Goal: Navigation & Orientation: Find specific page/section

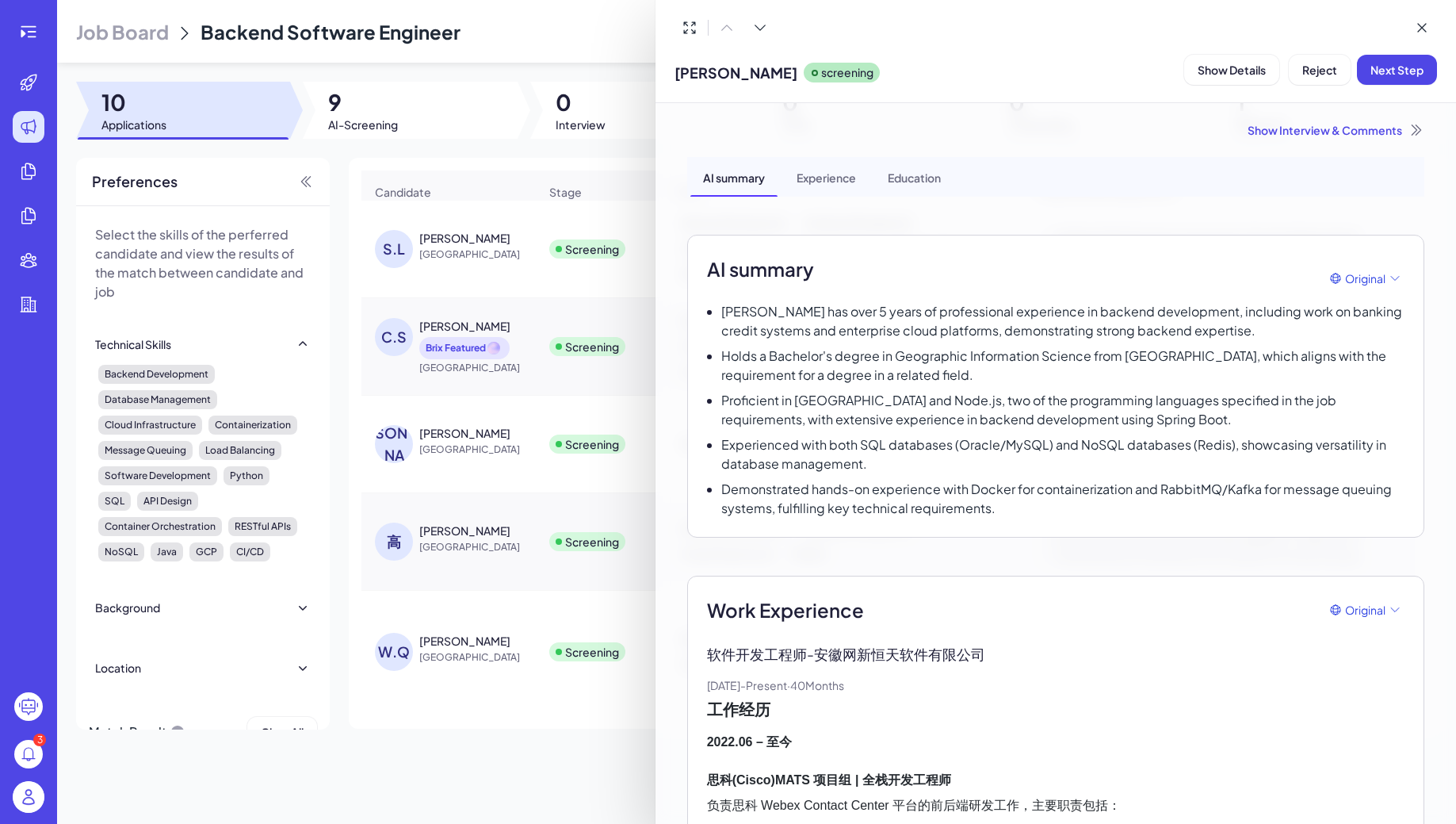
click at [33, 36] on div at bounding box center [728, 412] width 1456 height 824
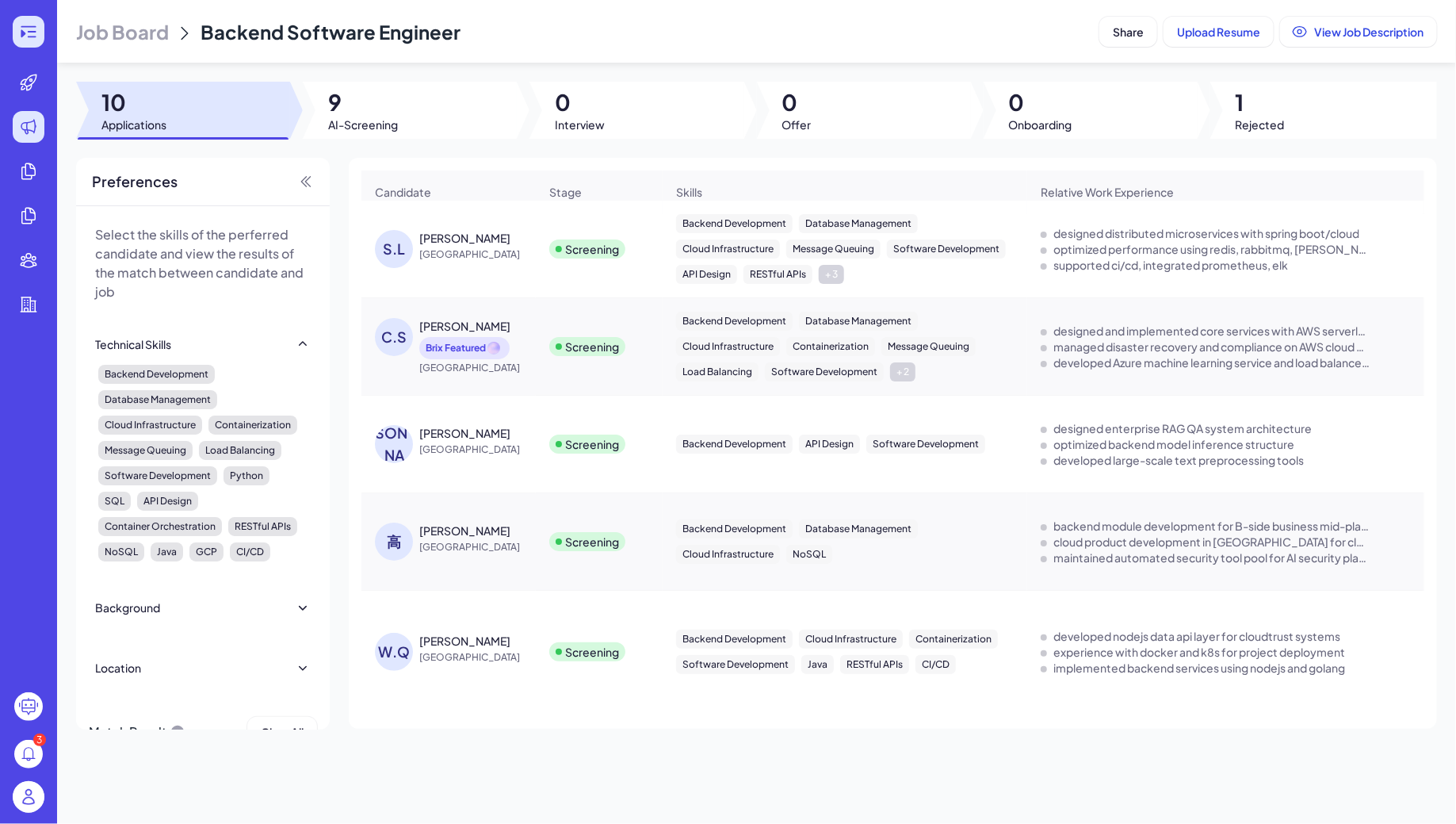
click at [28, 34] on icon at bounding box center [29, 32] width 19 height 19
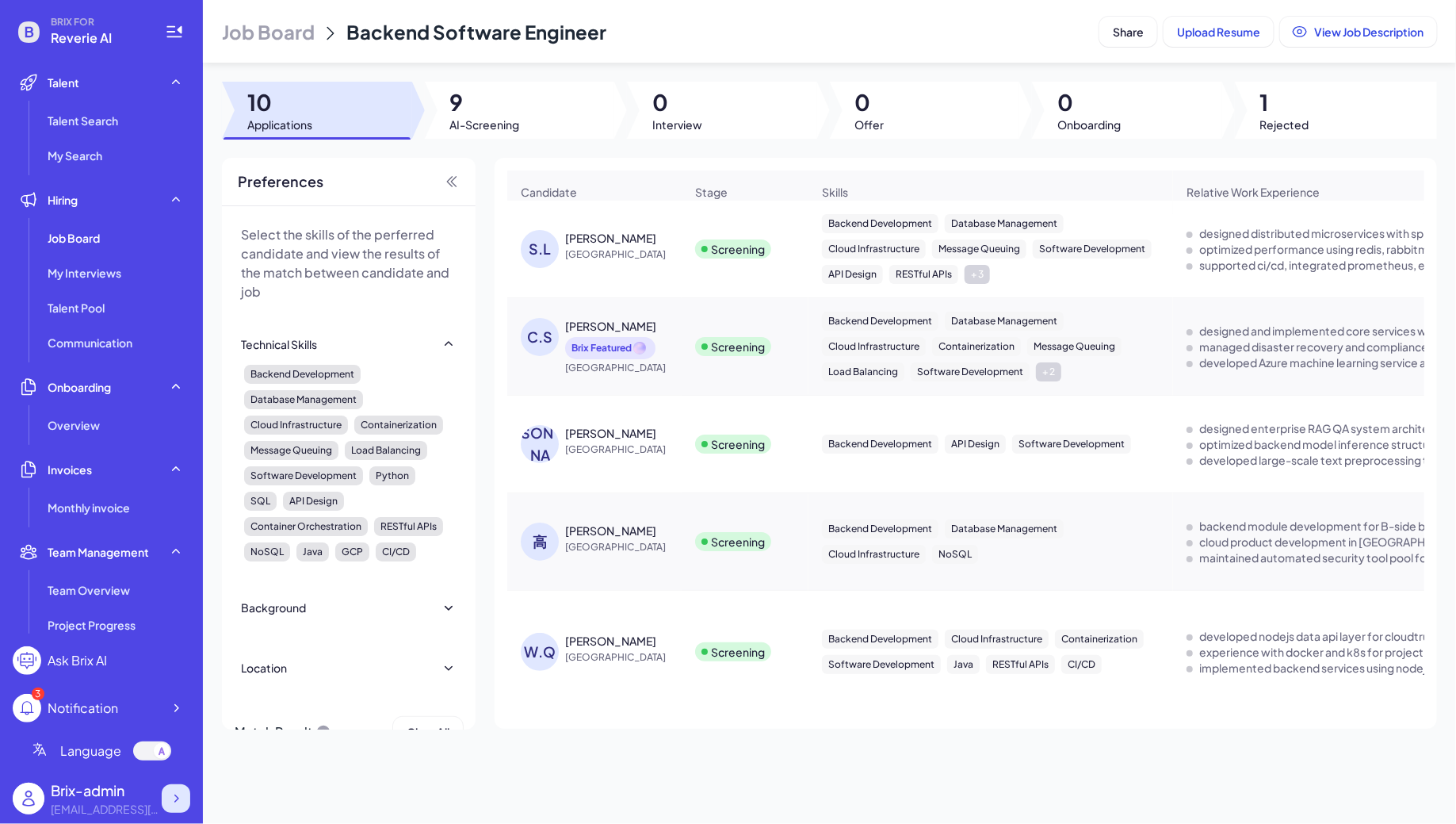
click at [182, 793] on icon at bounding box center [176, 798] width 16 height 16
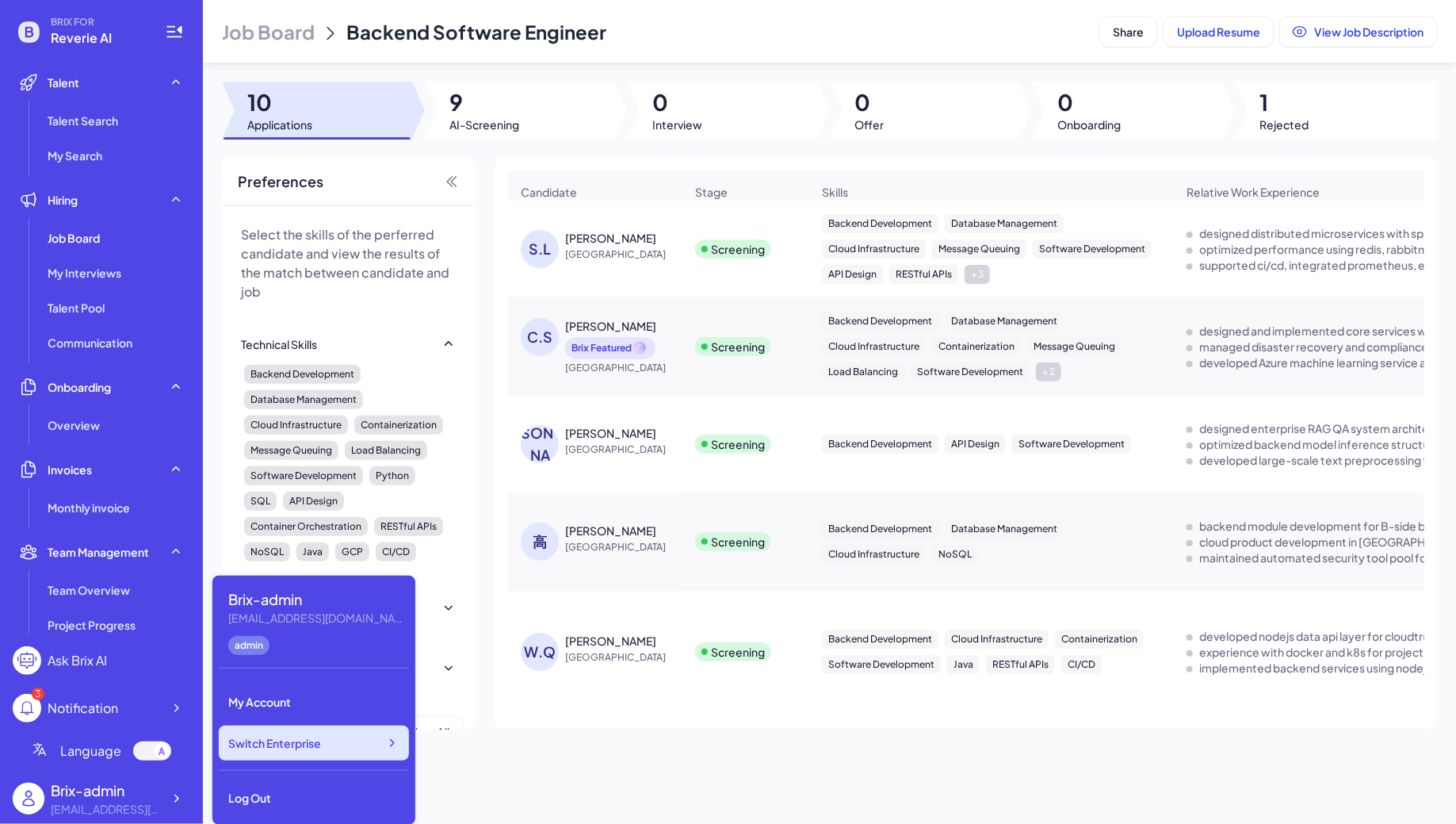
click at [305, 749] on span "Switch Enterprise" at bounding box center [275, 743] width 93 height 16
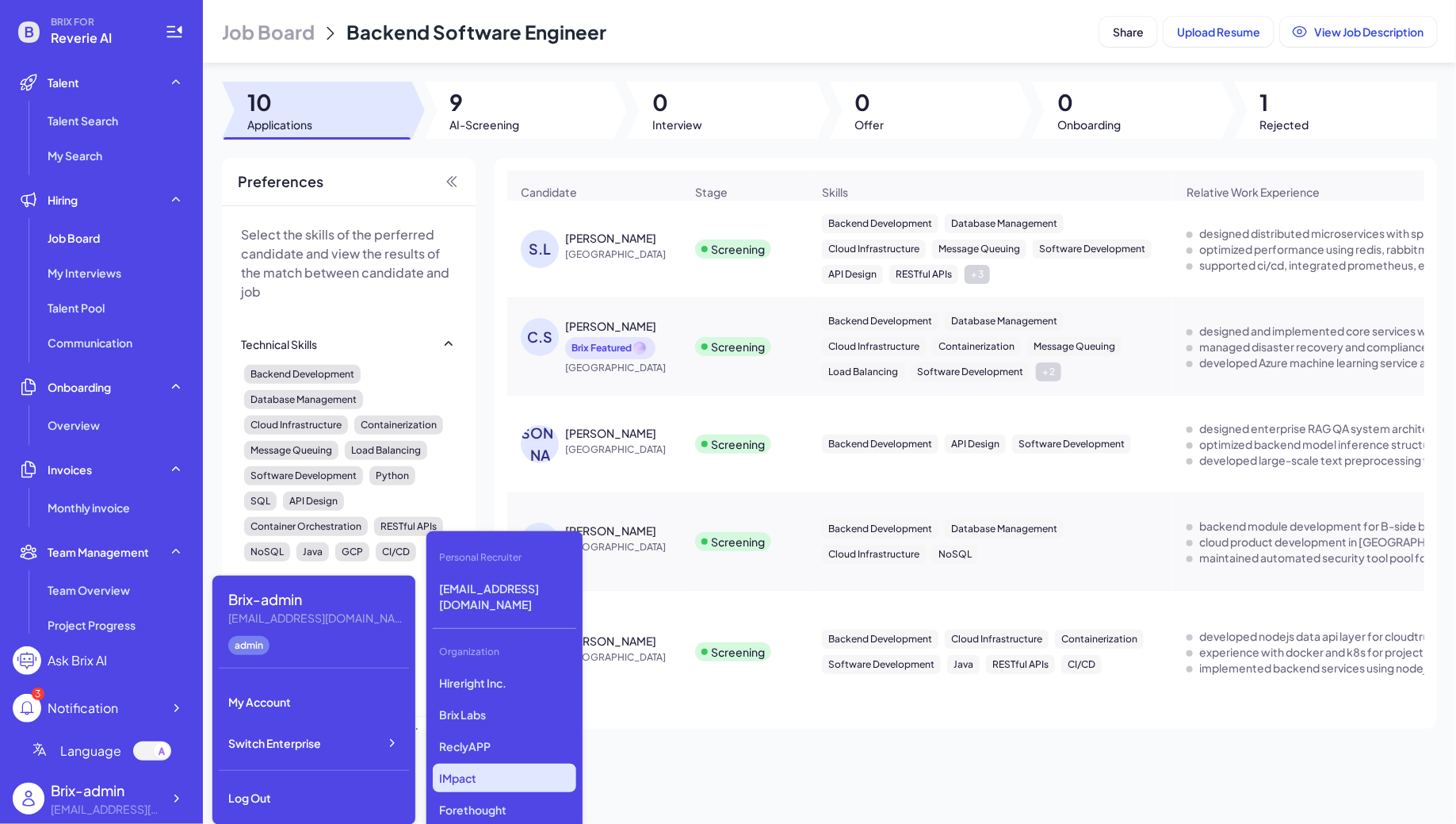
scroll to position [1266, 0]
click at [486, 727] on p "Silicon Data" at bounding box center [504, 733] width 143 height 29
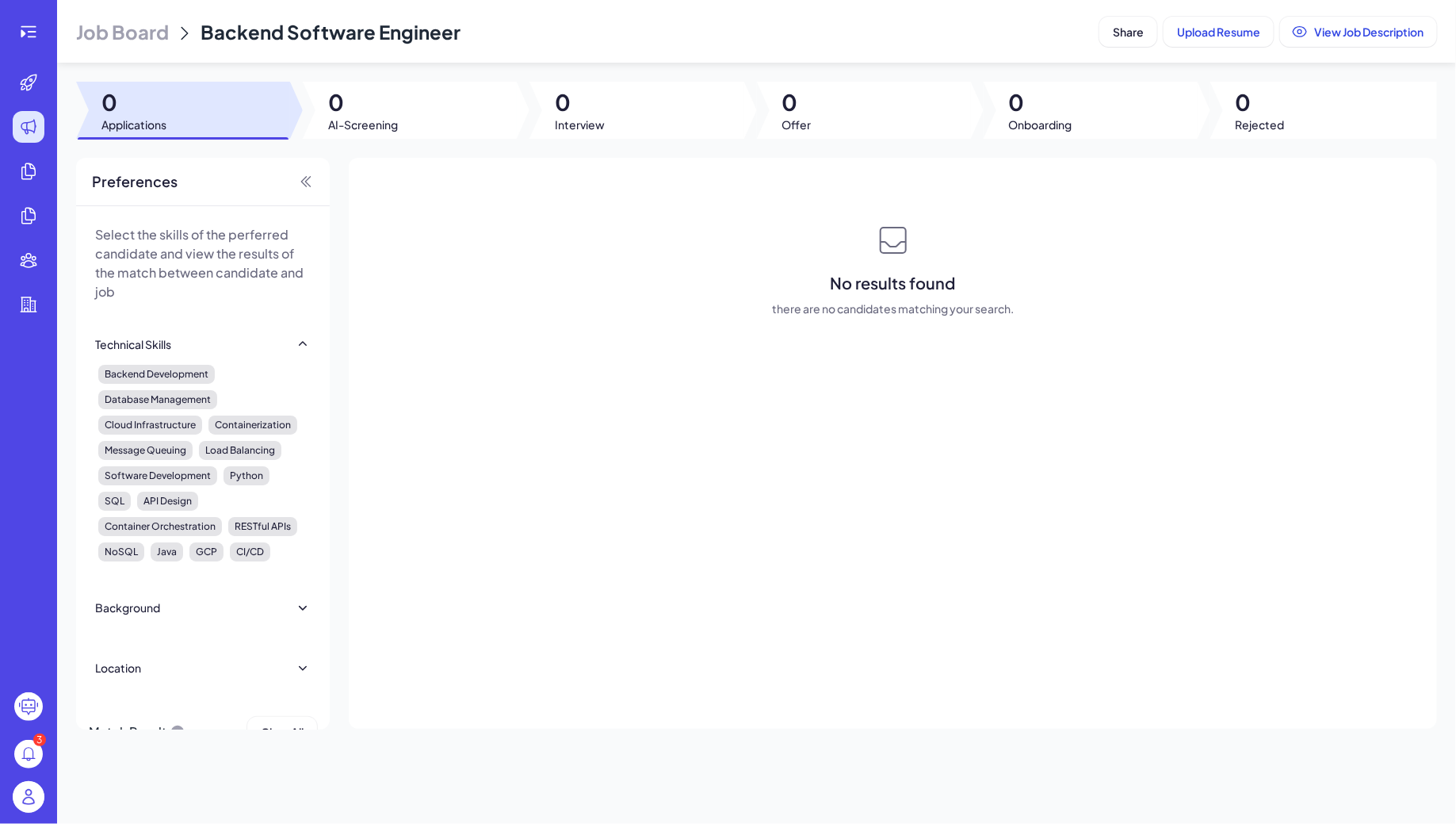
click at [102, 24] on span "Job Board" at bounding box center [122, 32] width 93 height 26
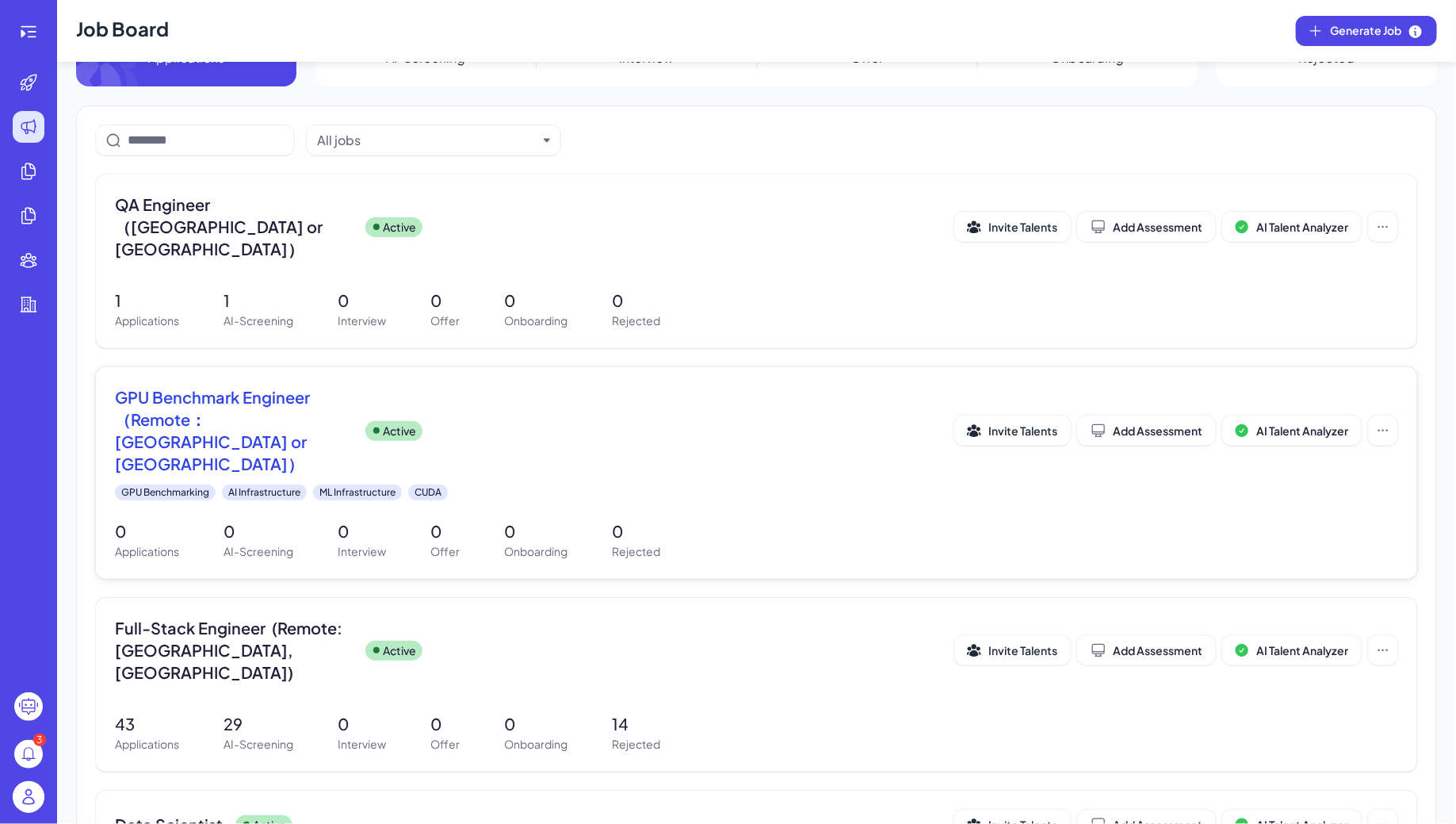
scroll to position [103, 0]
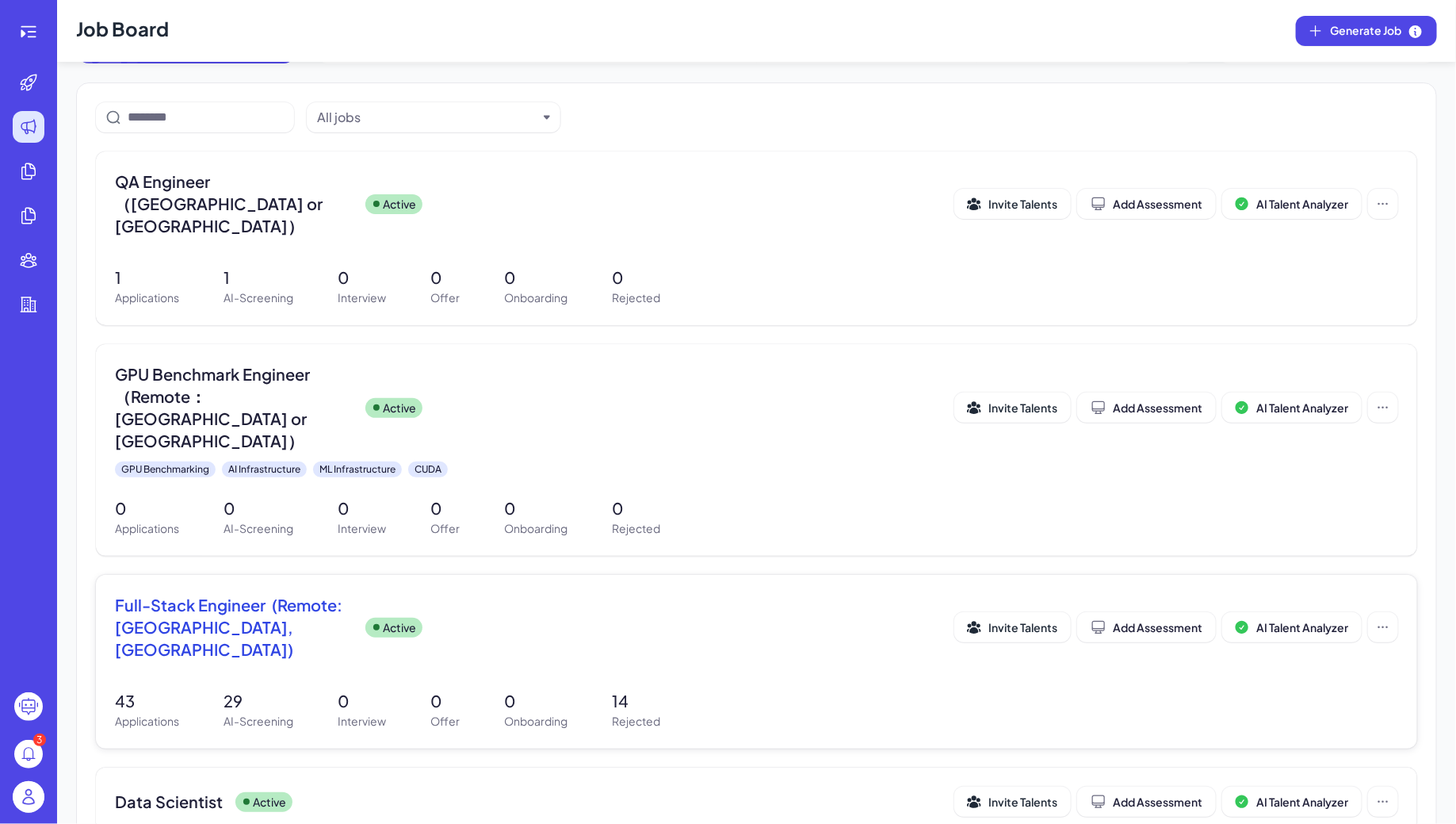
click at [294, 581] on div "Full-Stack Engineer (Remote: Europe, South America) Active Invite Talents Add A…" at bounding box center [756, 661] width 1321 height 173
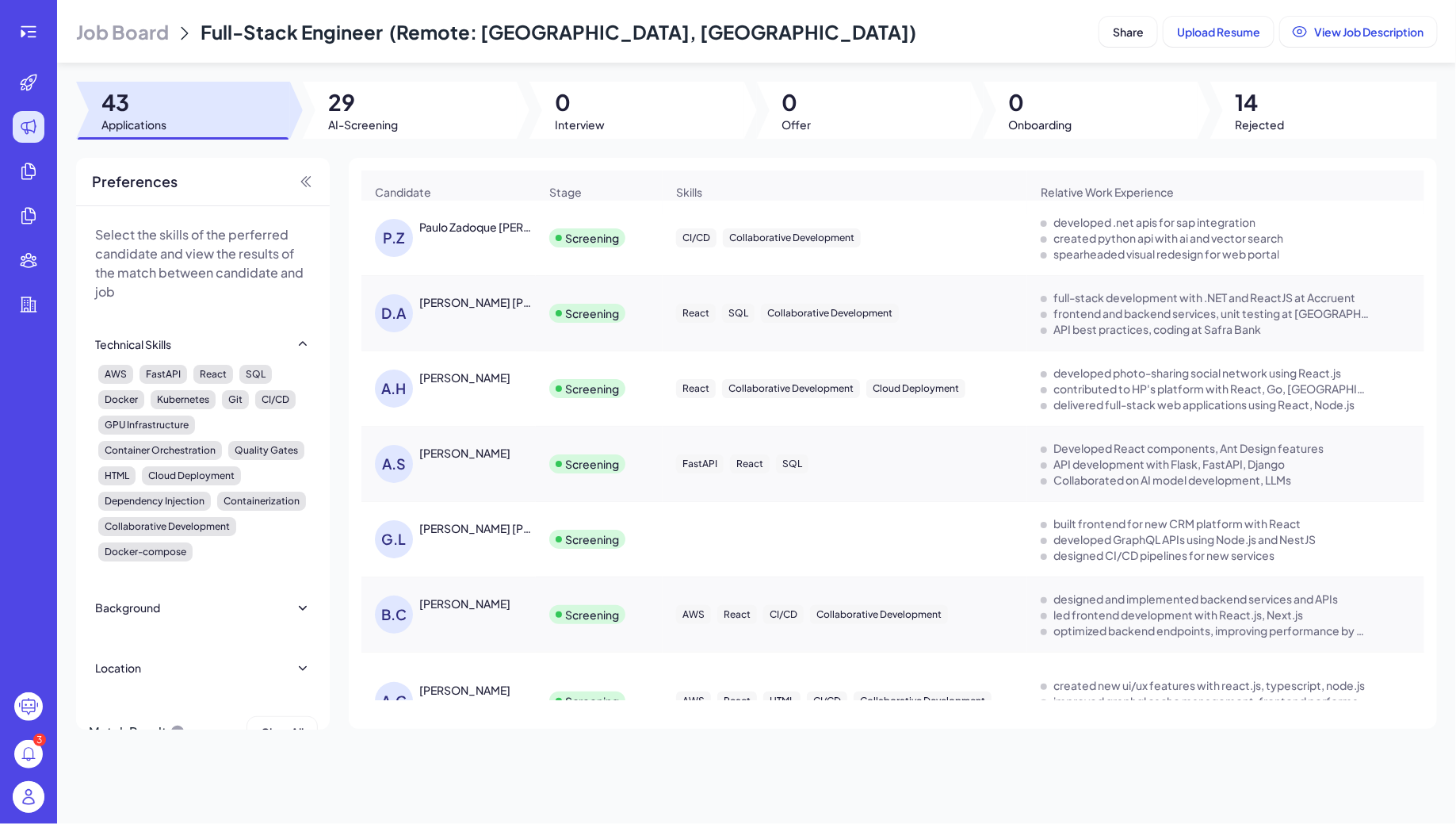
click at [118, 30] on span "Job Board" at bounding box center [122, 32] width 93 height 26
